Goal: Information Seeking & Learning: Learn about a topic

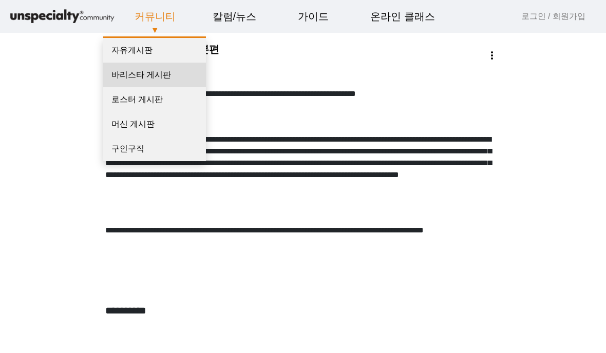
click at [140, 74] on link "바리스타 게시판" at bounding box center [154, 75] width 103 height 25
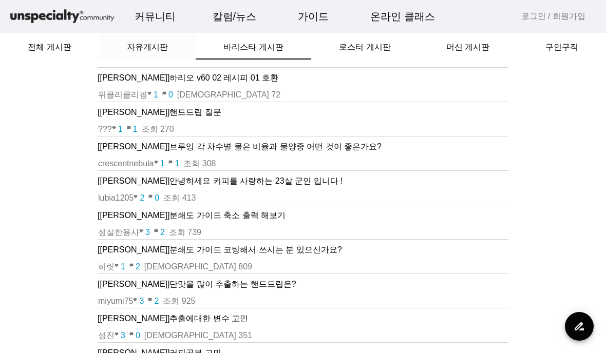
click at [171, 54] on div "자유게시판" at bounding box center [147, 47] width 97 height 25
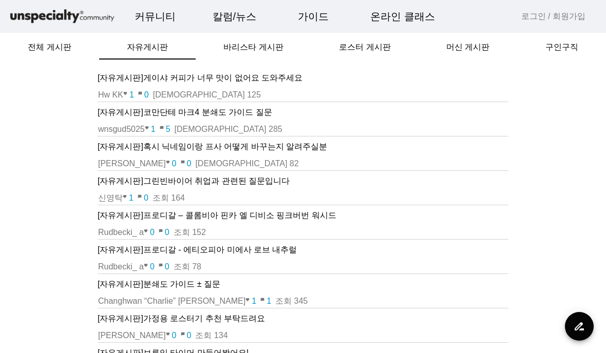
click at [197, 76] on p "[자유게시판] 게이샤 커피가 너무 맛이 없어요 도와주세요" at bounding box center [303, 78] width 411 height 12
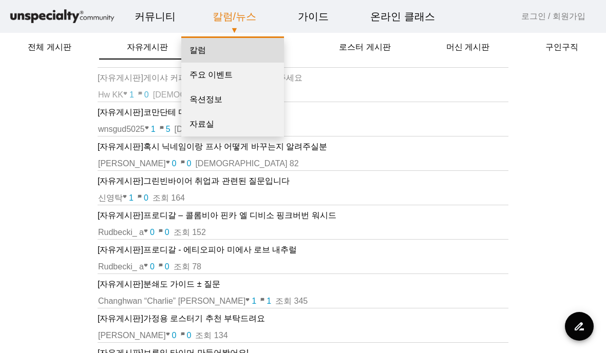
click at [219, 50] on link "칼럼" at bounding box center [232, 50] width 103 height 25
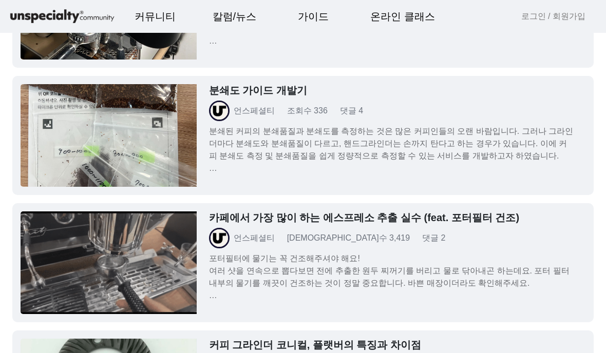
scroll to position [119, 0]
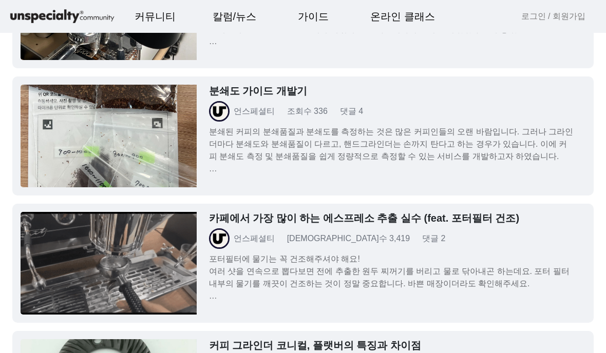
click at [263, 222] on h3 "카페에서 가장 많이 하는 에스프레소 추출 실수 (feat. 포터필터 건조)" at bounding box center [391, 218] width 364 height 12
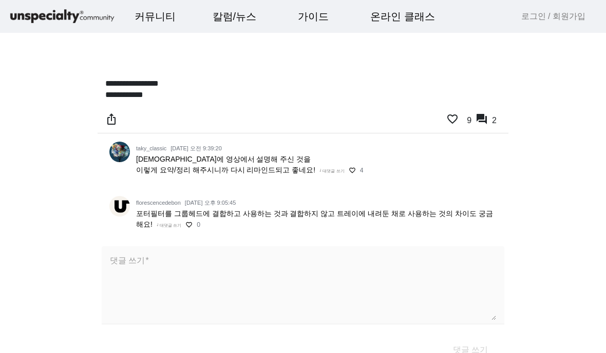
scroll to position [956, 0]
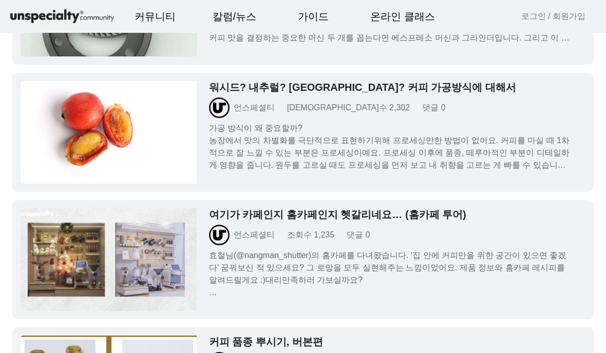
scroll to position [505, 0]
click at [271, 271] on p "효철님(@nangman_shutter)의 홈카페를 다녀왔습니다. ‘집 안에 커피만을 위한 공간이 있으면 좋겠다’ 꿈꿔보신 적 있으세요? 그 로…" at bounding box center [391, 273] width 364 height 49
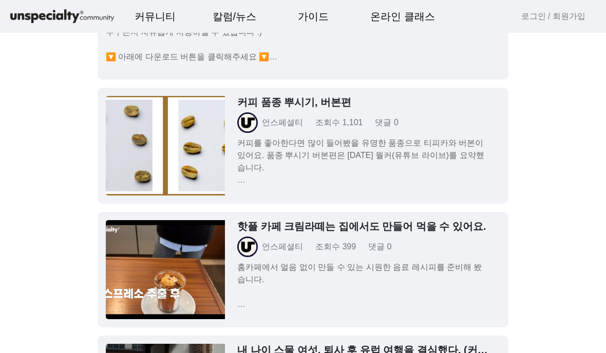
scroll to position [4399, 0]
